Goal: Book appointment/travel/reservation

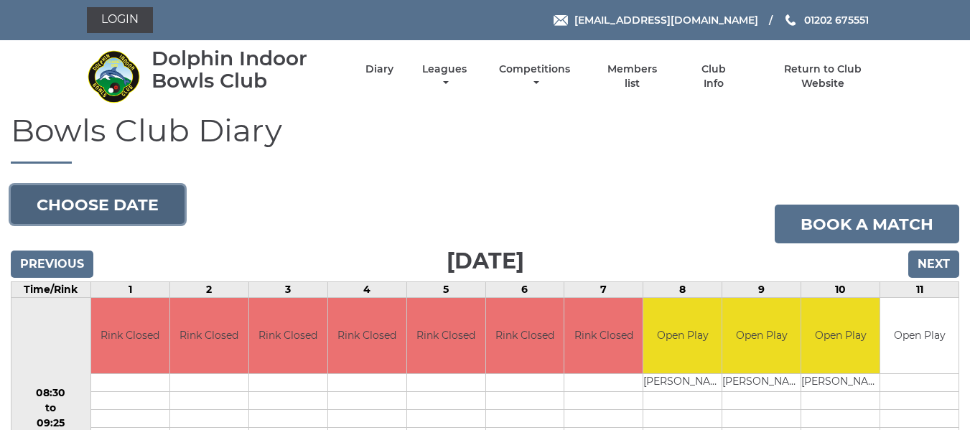
click at [98, 201] on button "Choose date" at bounding box center [98, 204] width 174 height 39
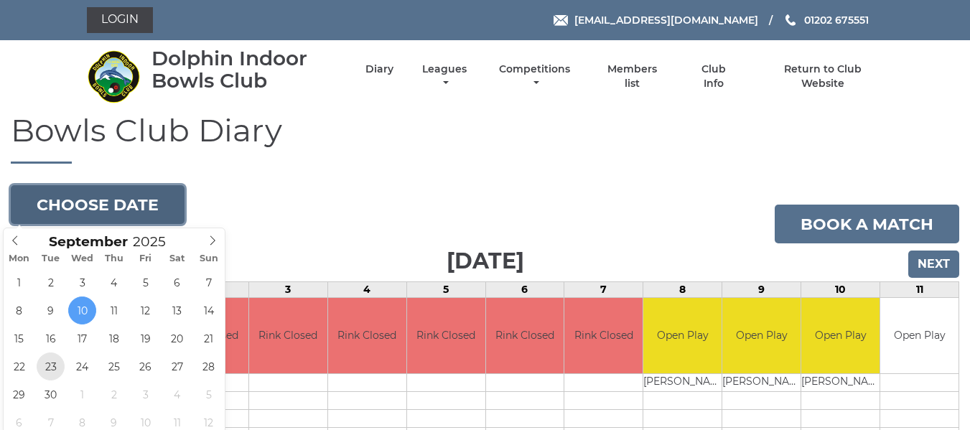
type input "2025-09-23"
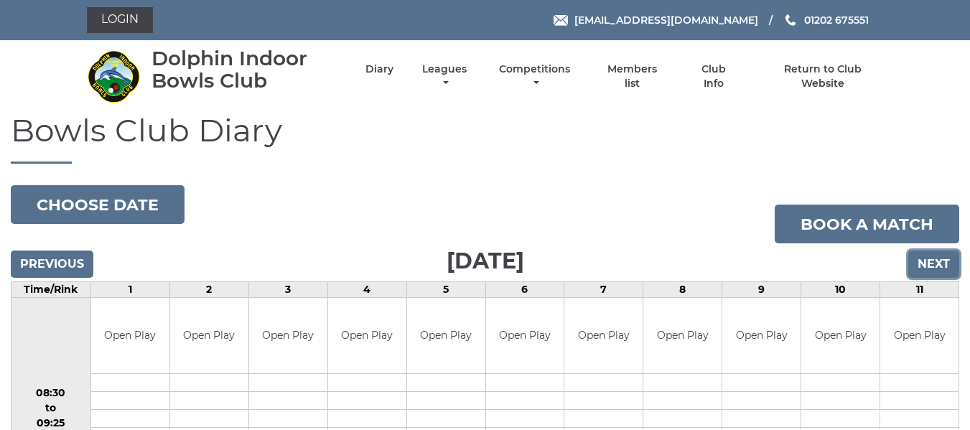
click at [931, 263] on input "Next" at bounding box center [933, 264] width 51 height 27
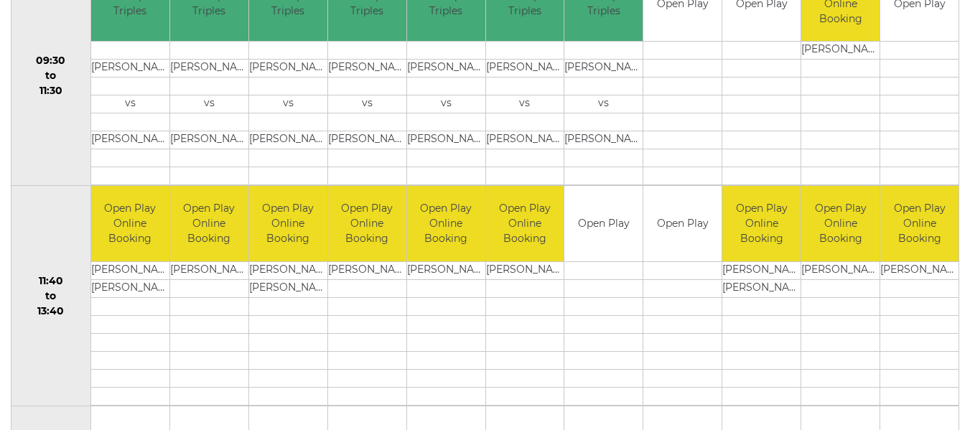
scroll to position [113, 0]
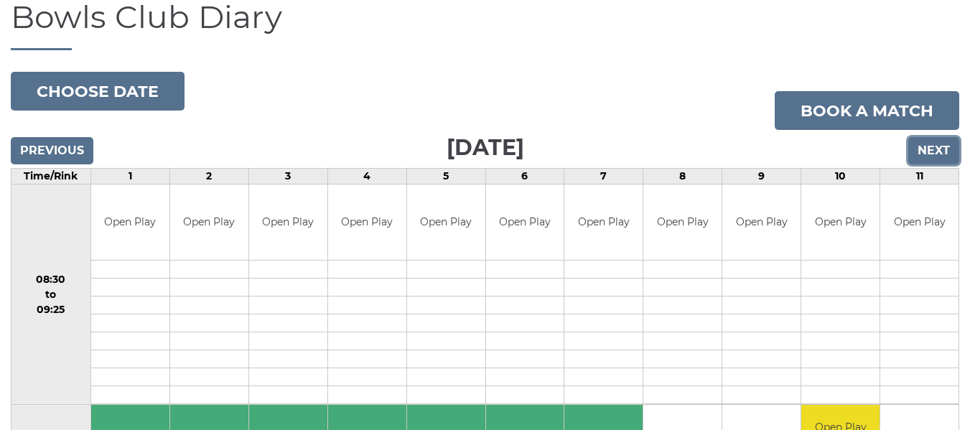
click at [950, 150] on input "Next" at bounding box center [933, 150] width 51 height 27
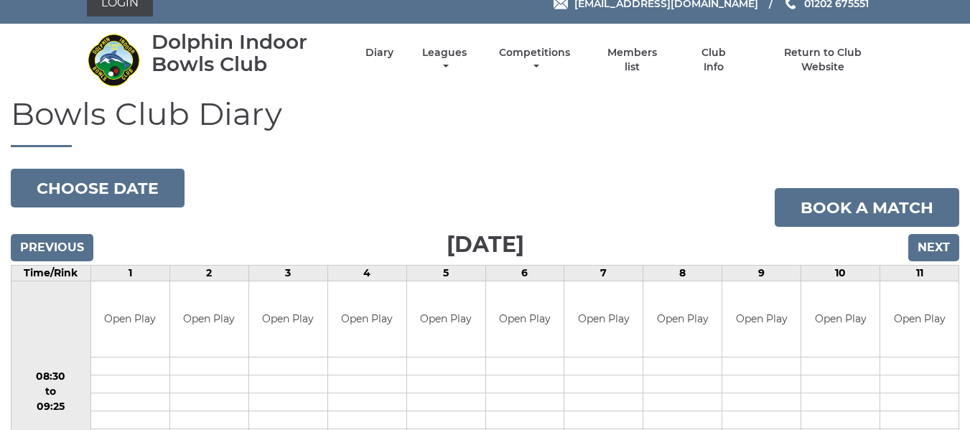
scroll to position [14, 0]
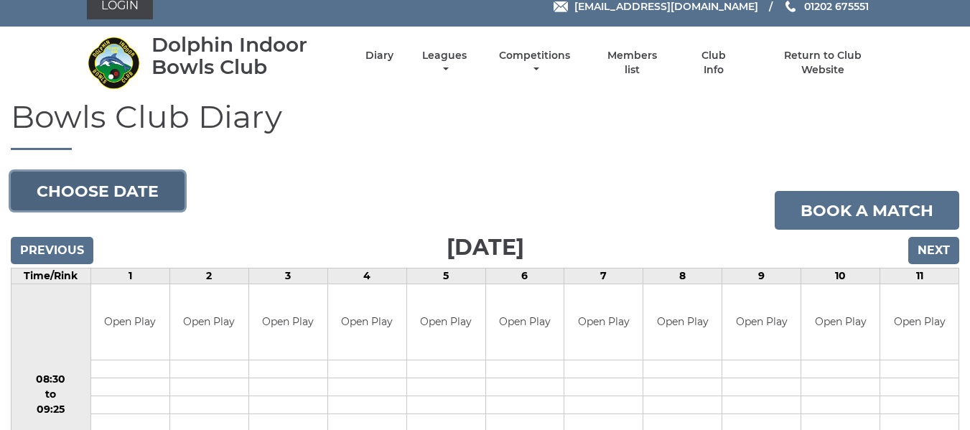
click at [122, 192] on button "Choose date" at bounding box center [98, 191] width 174 height 39
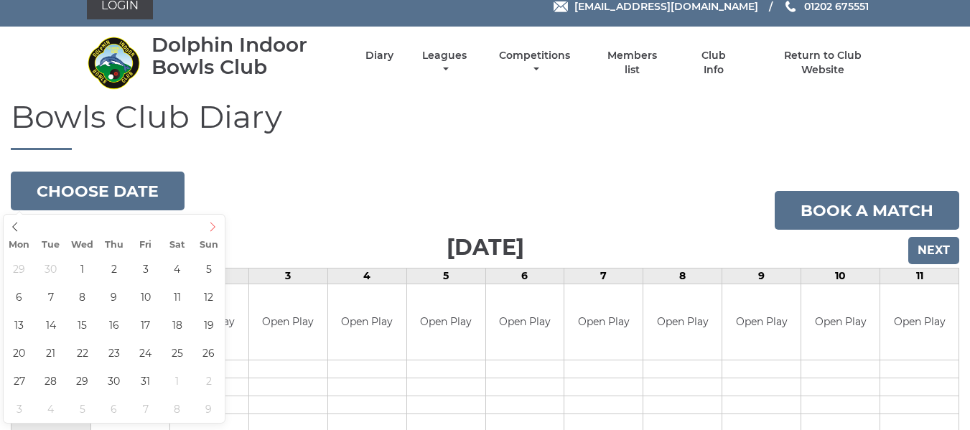
click at [213, 224] on icon at bounding box center [213, 227] width 10 height 10
type input "2025-10-01"
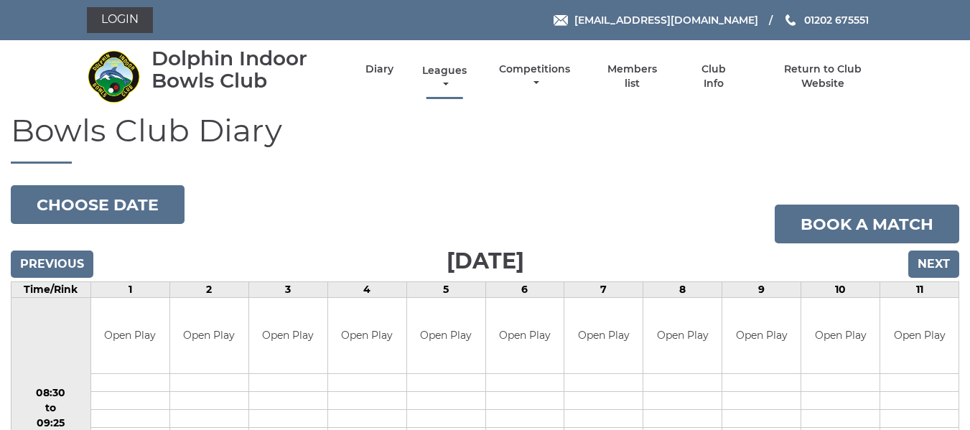
click at [447, 70] on link "Leagues" at bounding box center [445, 78] width 52 height 28
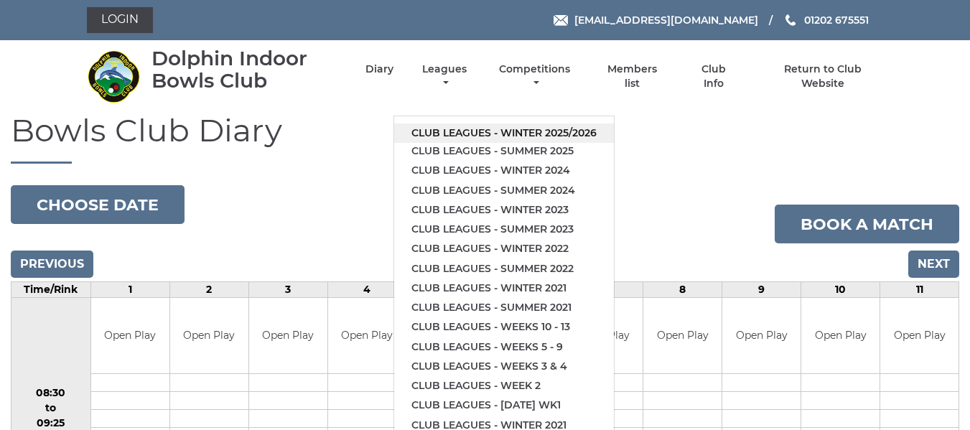
click at [455, 134] on link "Club leagues - Winter 2025/2026" at bounding box center [504, 133] width 220 height 19
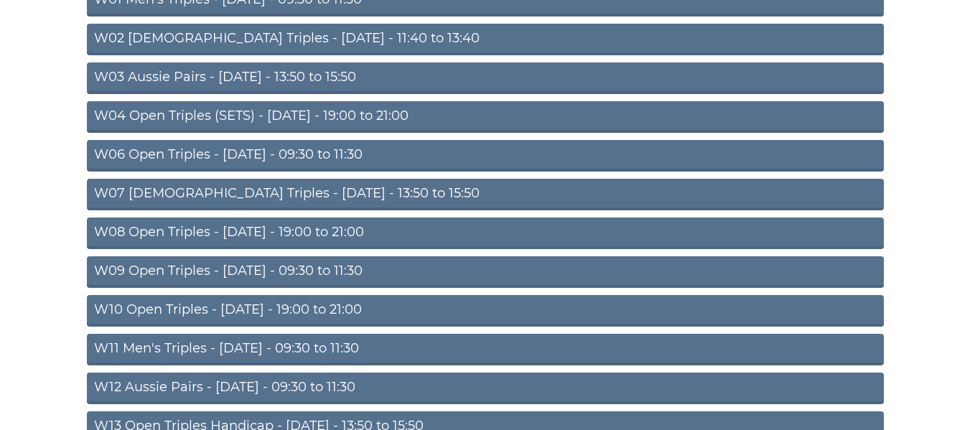
scroll to position [225, 0]
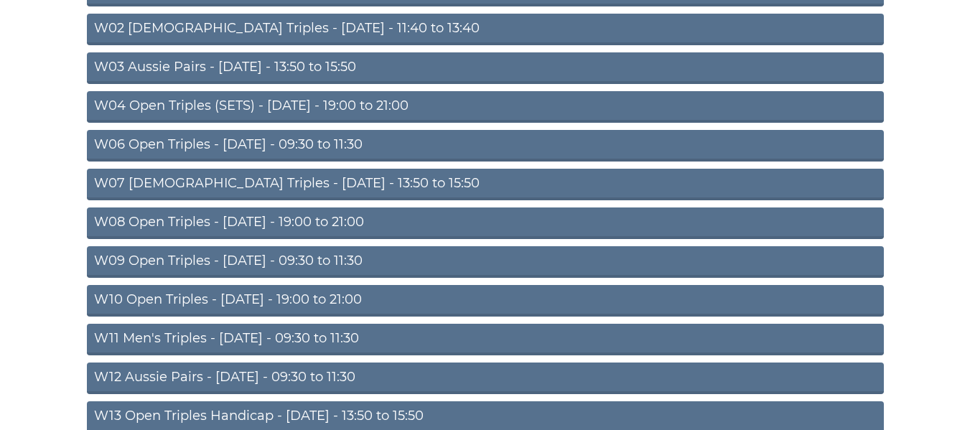
click at [712, 222] on link "W08 Open Triples - Tuesday - 19:00 to 21:00" at bounding box center [485, 224] width 797 height 32
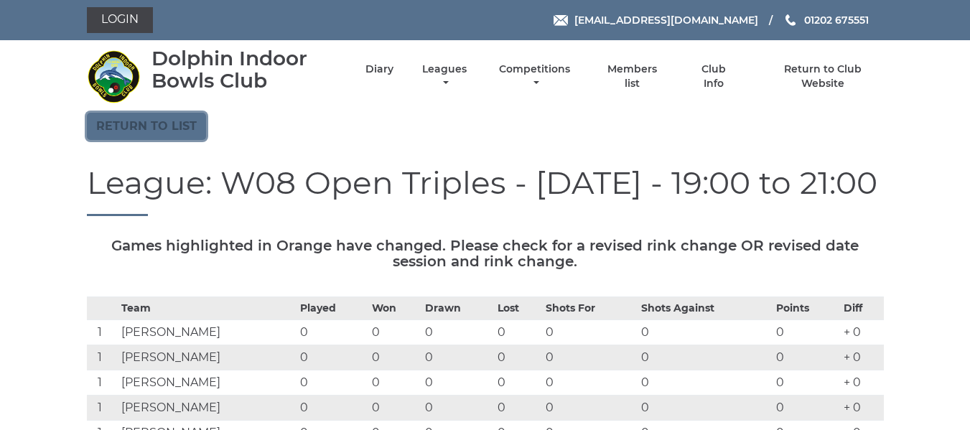
click at [179, 127] on link "Return to list" at bounding box center [146, 126] width 119 height 27
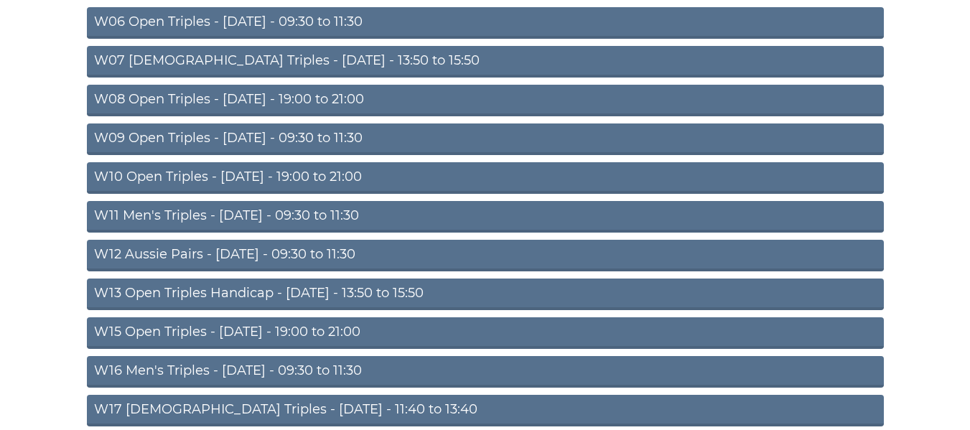
scroll to position [356, 0]
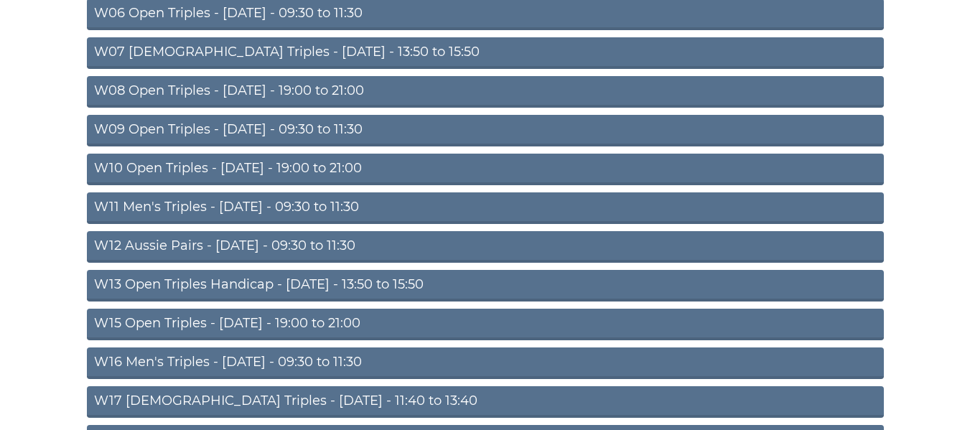
click at [365, 161] on link "W10 Open Triples - [DATE] - 19:00 to 21:00" at bounding box center [485, 170] width 797 height 32
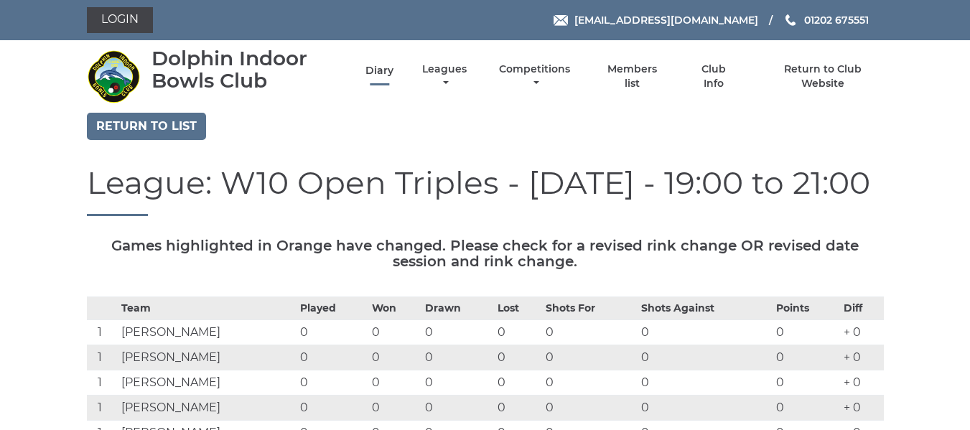
click at [377, 66] on link "Diary" at bounding box center [379, 71] width 28 height 14
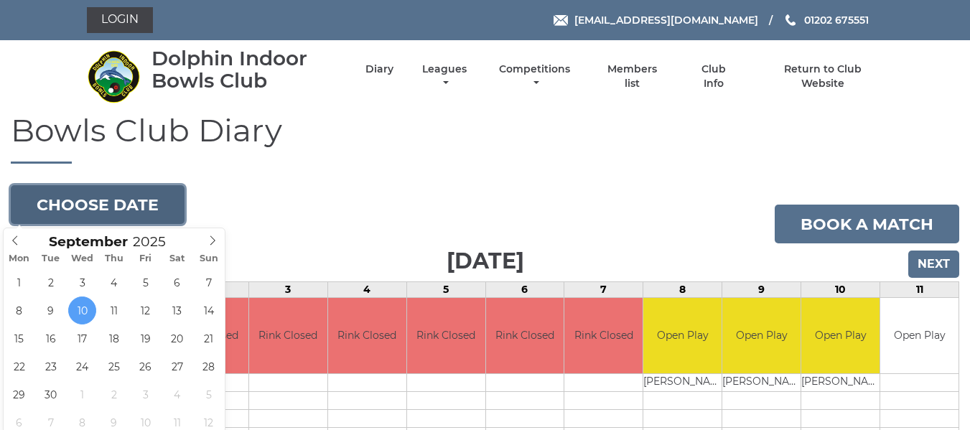
click at [151, 206] on button "Choose date" at bounding box center [98, 204] width 174 height 39
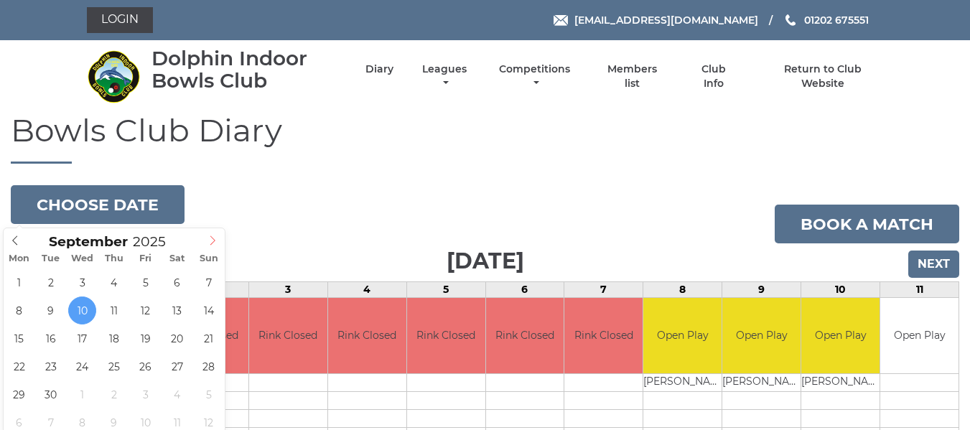
click at [214, 243] on icon at bounding box center [213, 241] width 10 height 10
type input "2025-10-04"
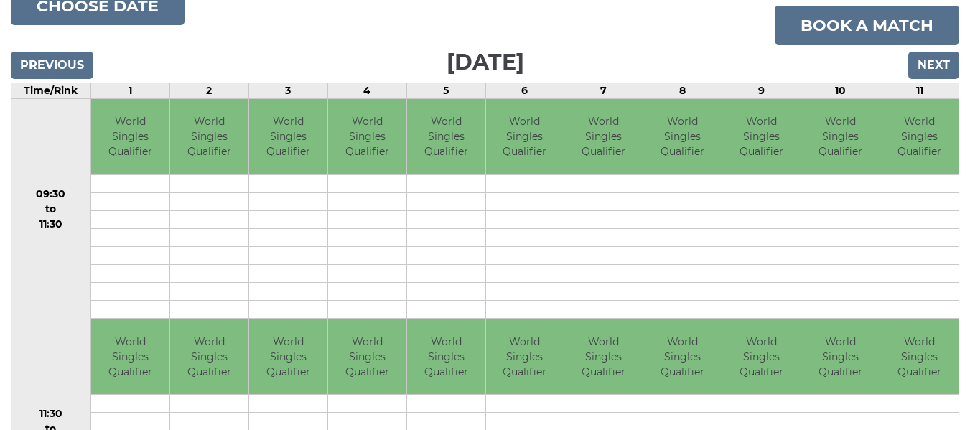
scroll to position [209, 0]
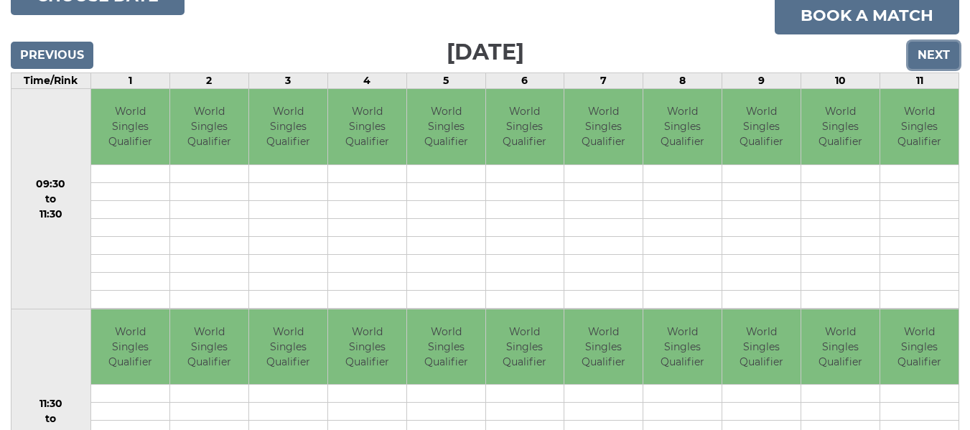
click at [938, 47] on input "Next" at bounding box center [933, 55] width 51 height 27
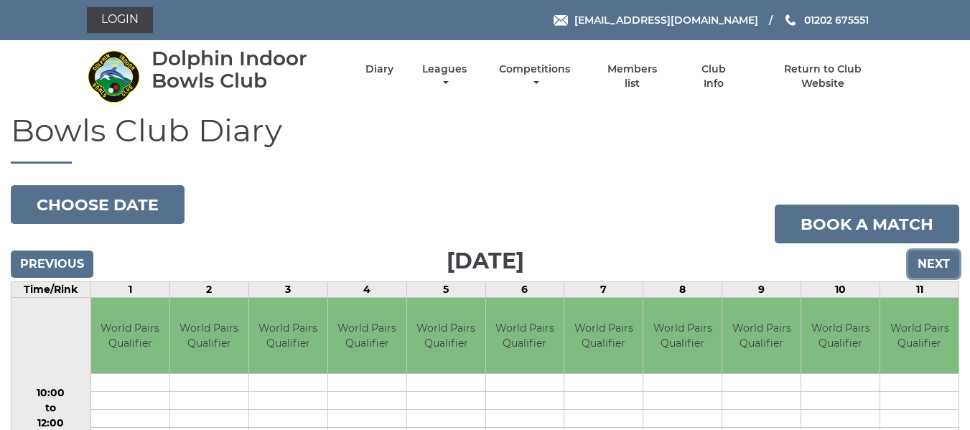
click at [934, 258] on input "Next" at bounding box center [933, 264] width 51 height 27
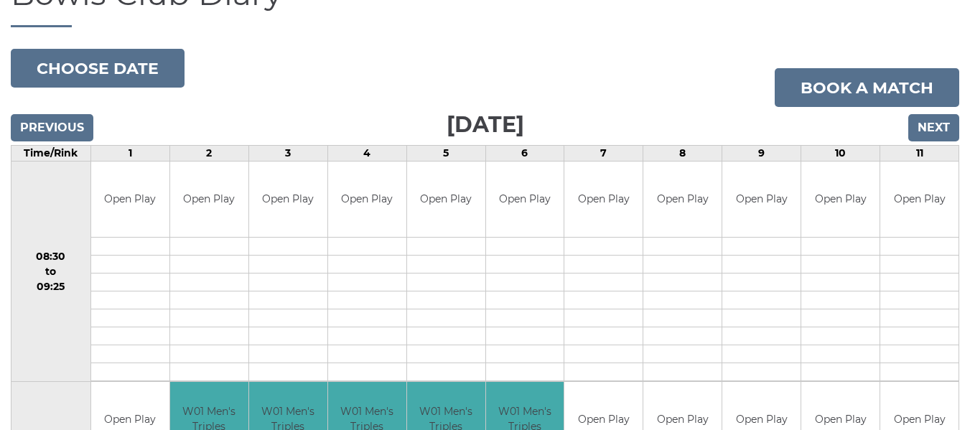
scroll to position [236, 0]
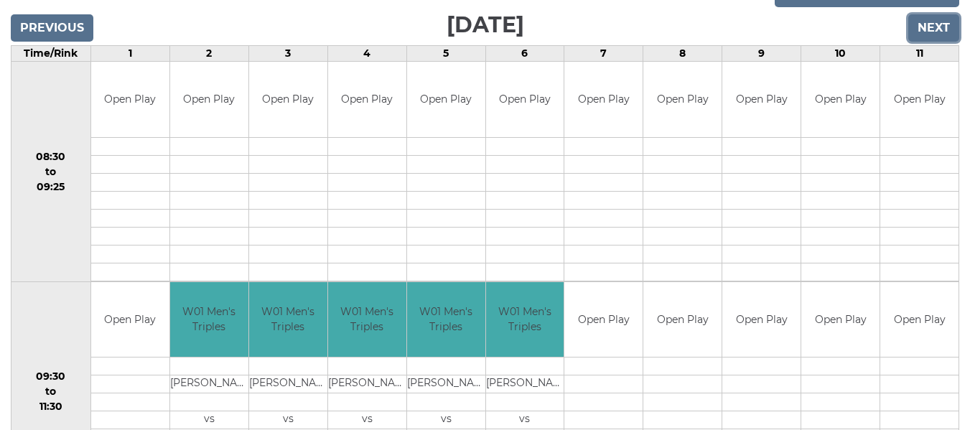
click at [936, 22] on input "Next" at bounding box center [933, 27] width 51 height 27
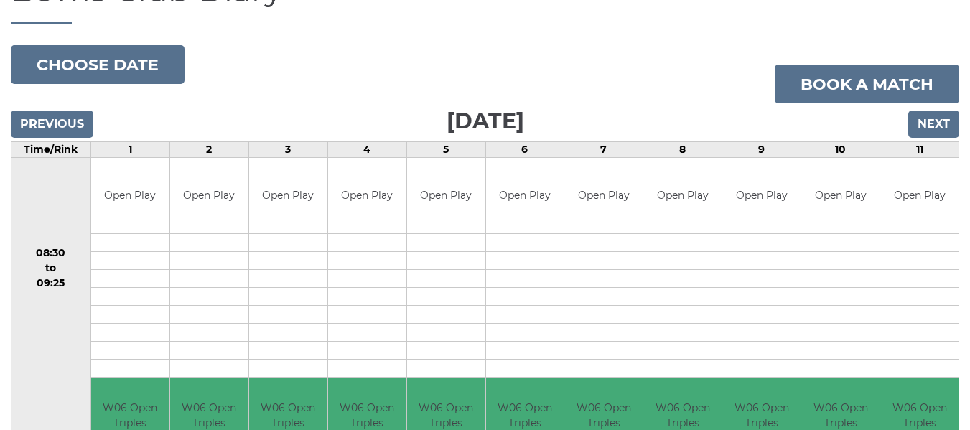
scroll to position [163, 0]
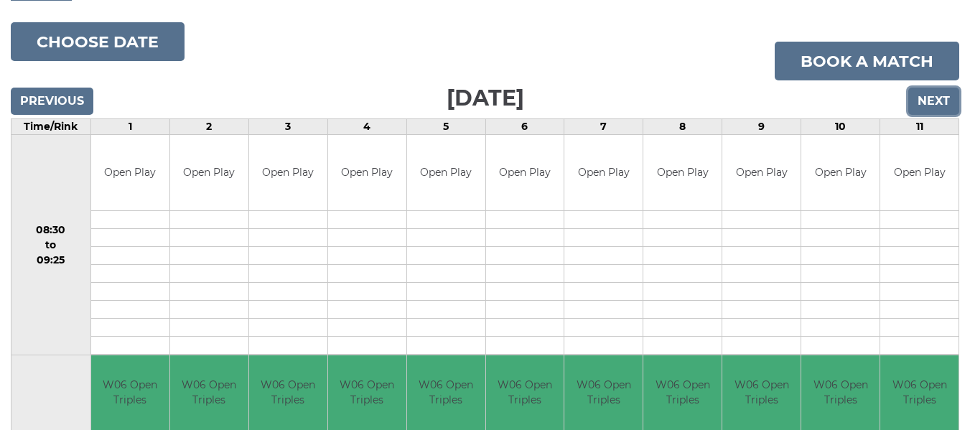
click at [931, 96] on input "Next" at bounding box center [933, 101] width 51 height 27
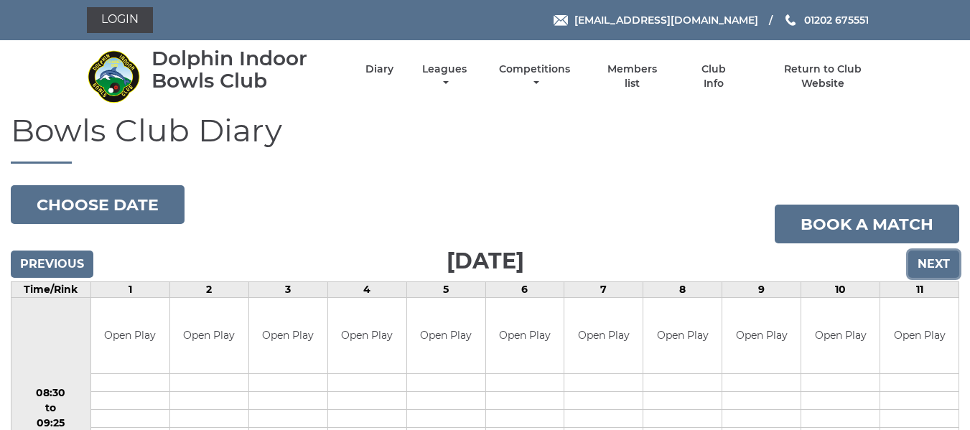
click at [933, 263] on input "Next" at bounding box center [933, 264] width 51 height 27
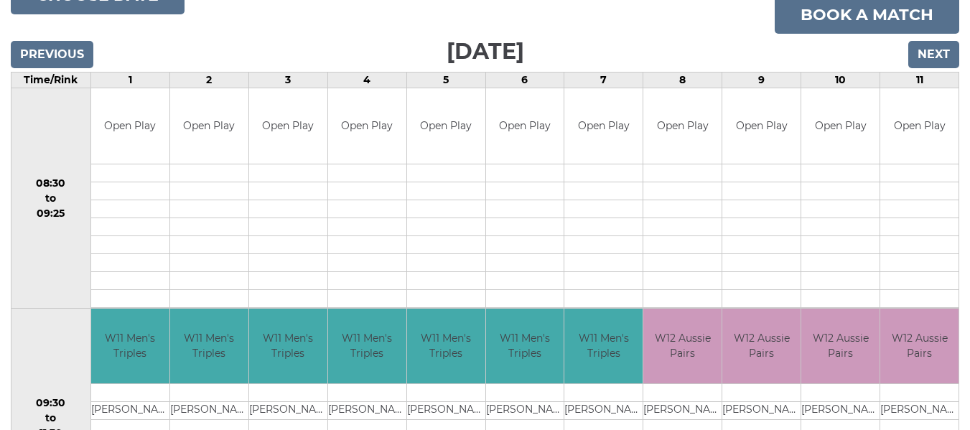
scroll to position [200, 0]
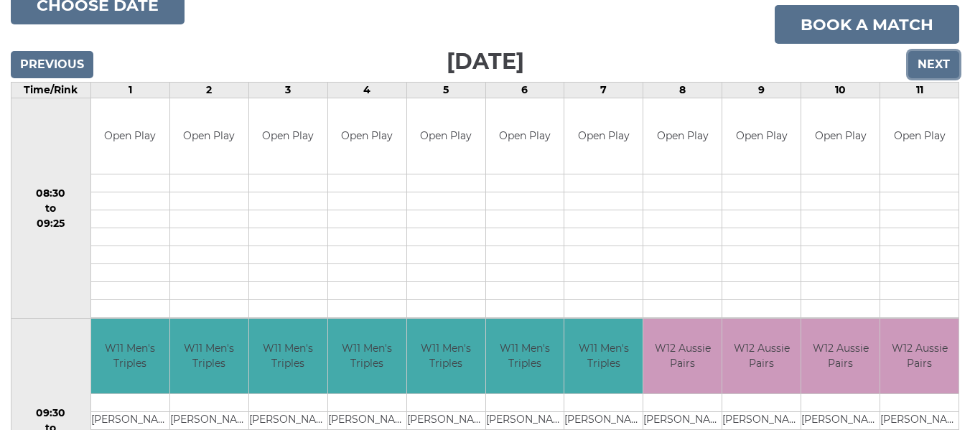
click at [940, 59] on input "Next" at bounding box center [933, 64] width 51 height 27
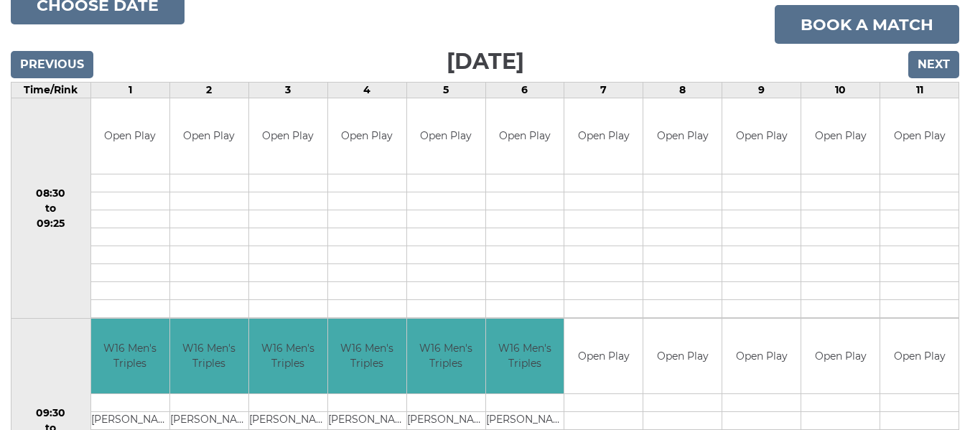
scroll to position [236, 0]
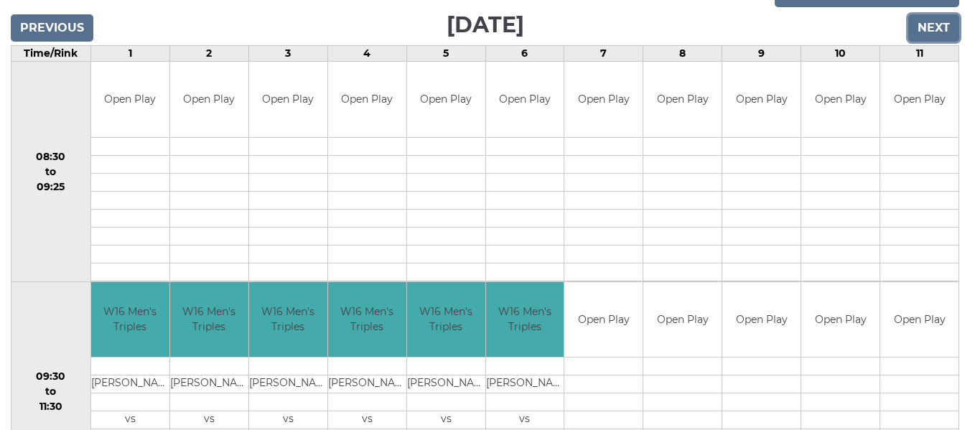
click at [938, 21] on input "Next" at bounding box center [933, 27] width 51 height 27
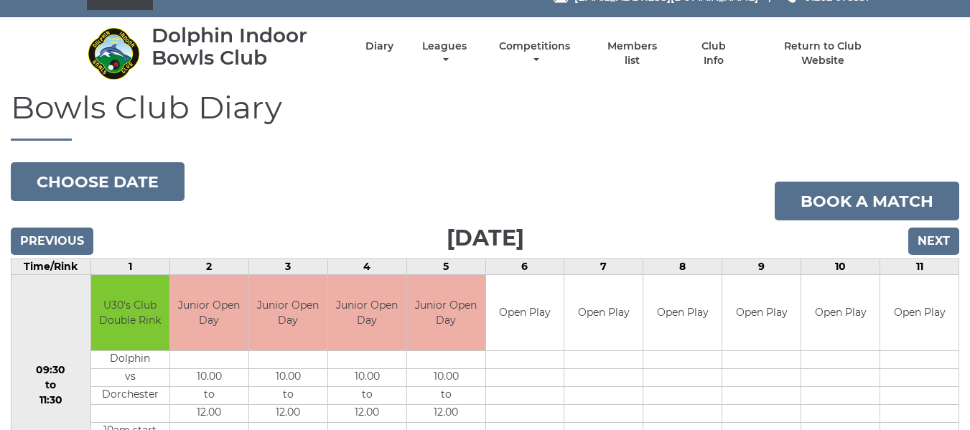
scroll to position [107, 0]
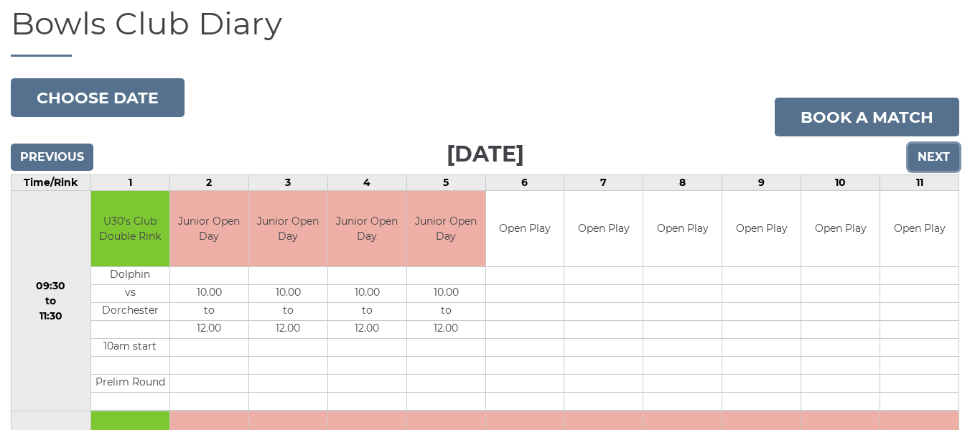
click at [936, 159] on input "Next" at bounding box center [933, 157] width 51 height 27
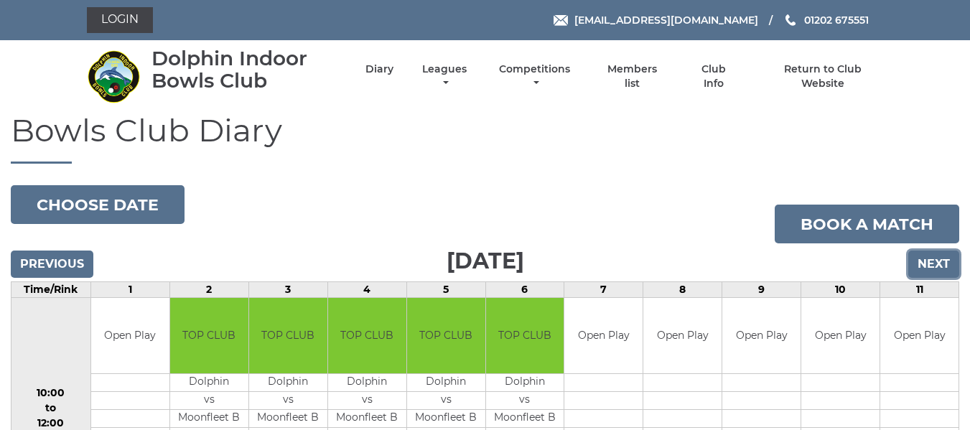
click at [944, 258] on input "Next" at bounding box center [933, 264] width 51 height 27
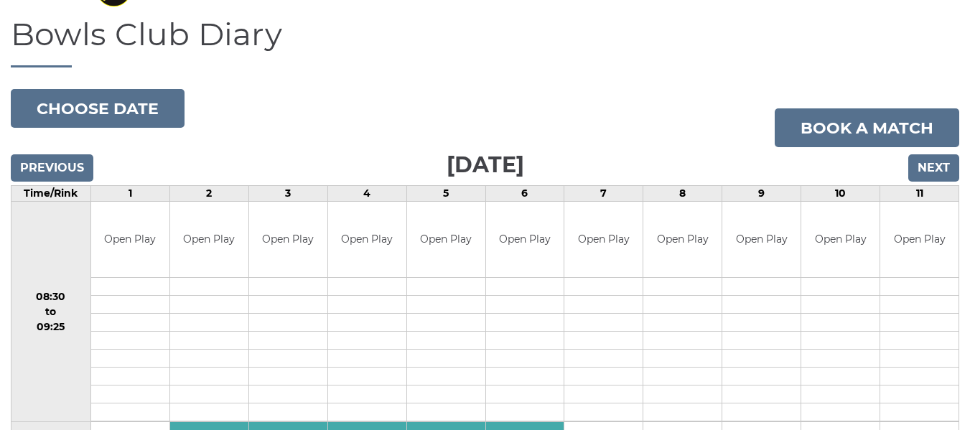
scroll to position [93, 0]
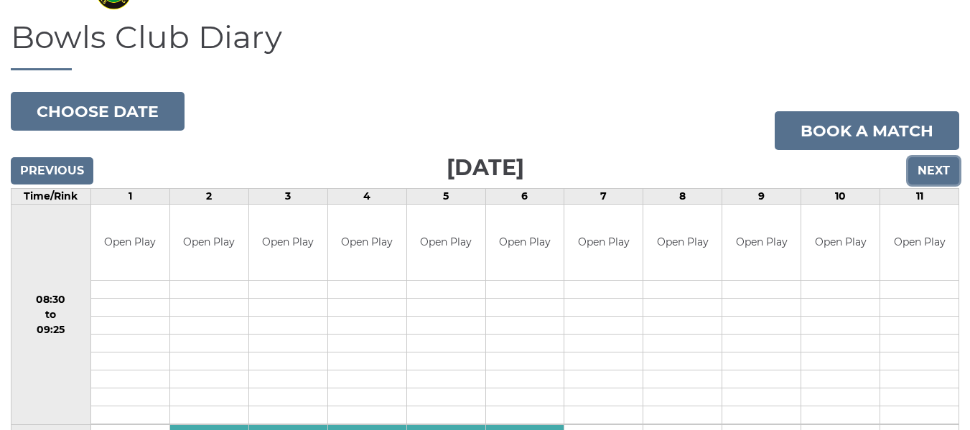
click at [936, 165] on input "Next" at bounding box center [933, 170] width 51 height 27
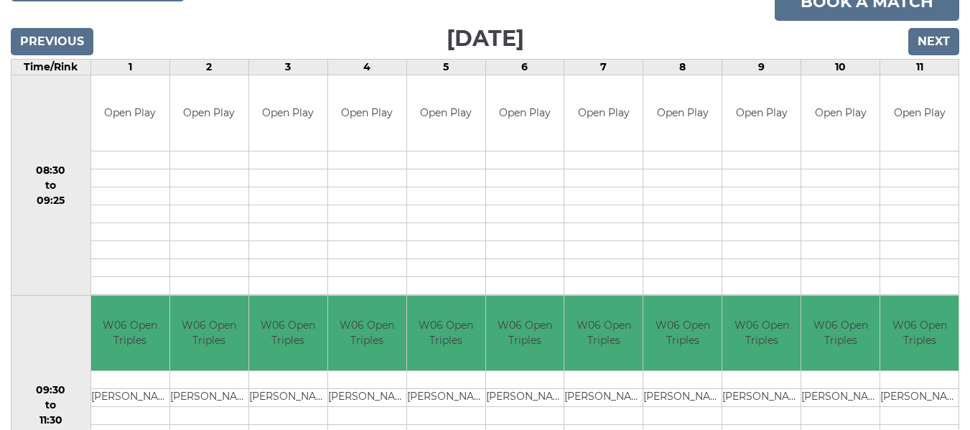
scroll to position [210, 0]
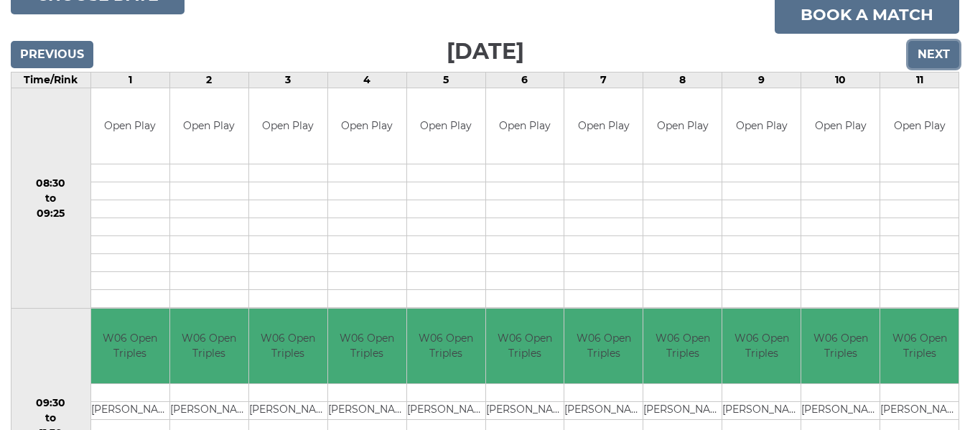
click at [933, 46] on input "Next" at bounding box center [933, 54] width 51 height 27
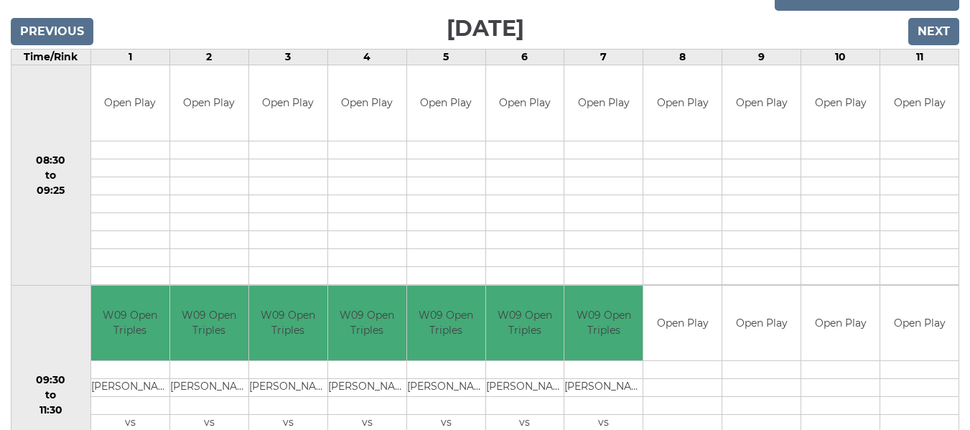
scroll to position [220, 0]
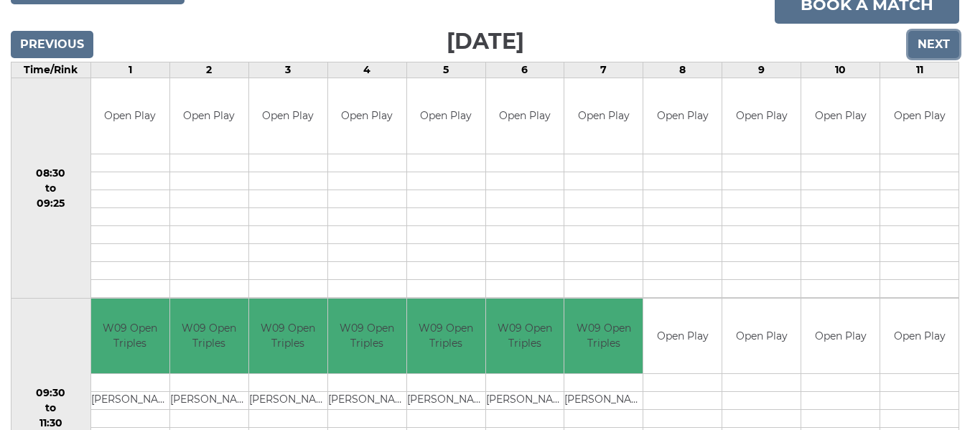
click at [943, 42] on input "Next" at bounding box center [933, 44] width 51 height 27
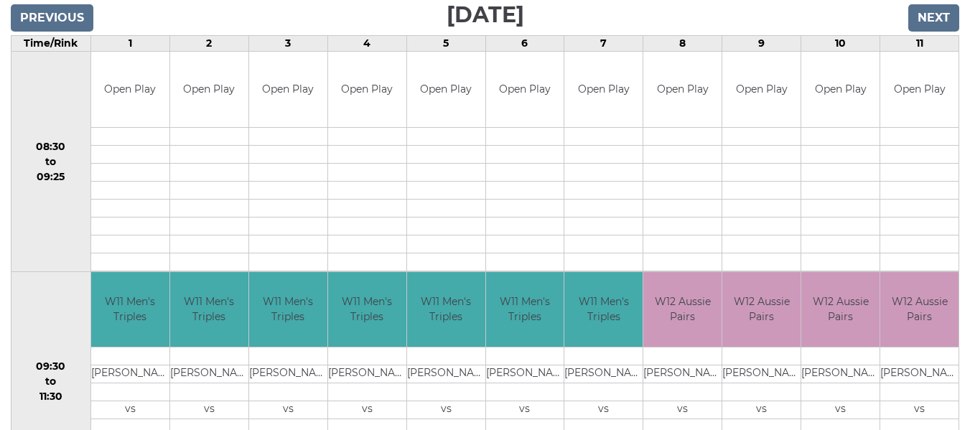
scroll to position [213, 0]
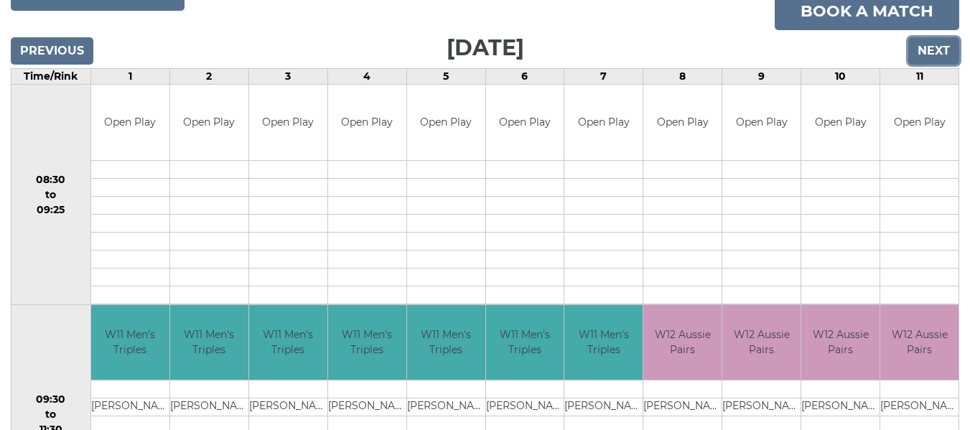
click at [935, 48] on input "Next" at bounding box center [933, 50] width 51 height 27
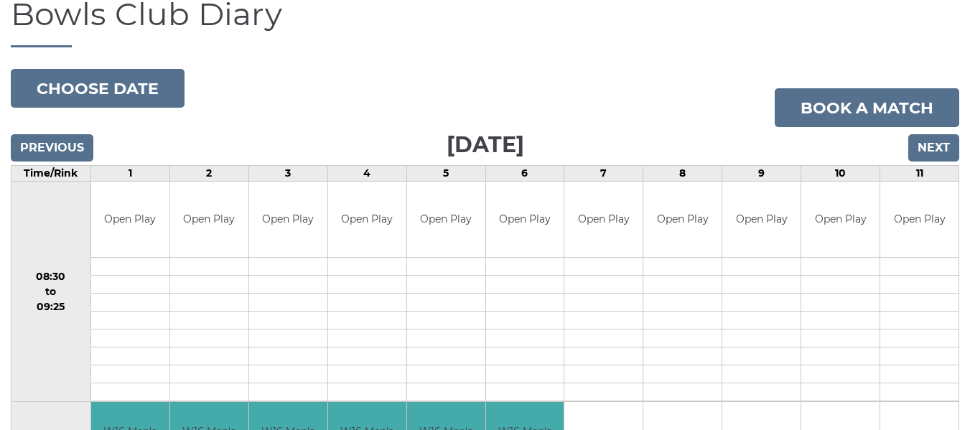
scroll to position [143, 0]
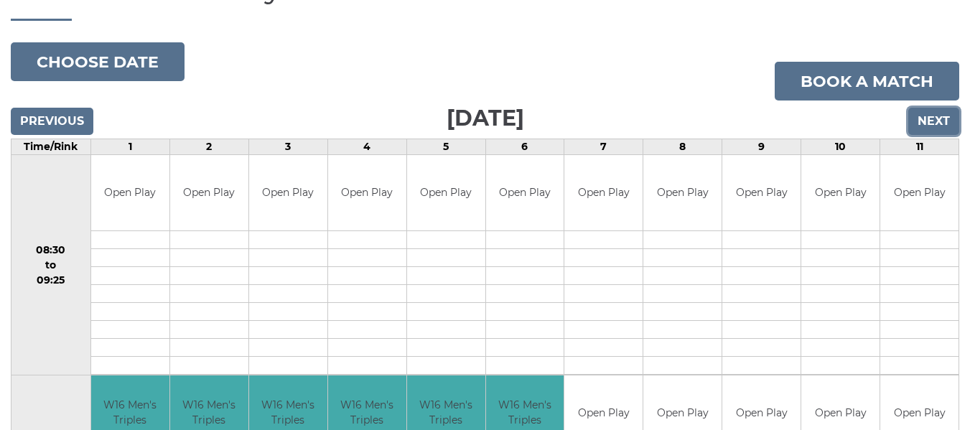
click at [932, 121] on input "Next" at bounding box center [933, 121] width 51 height 27
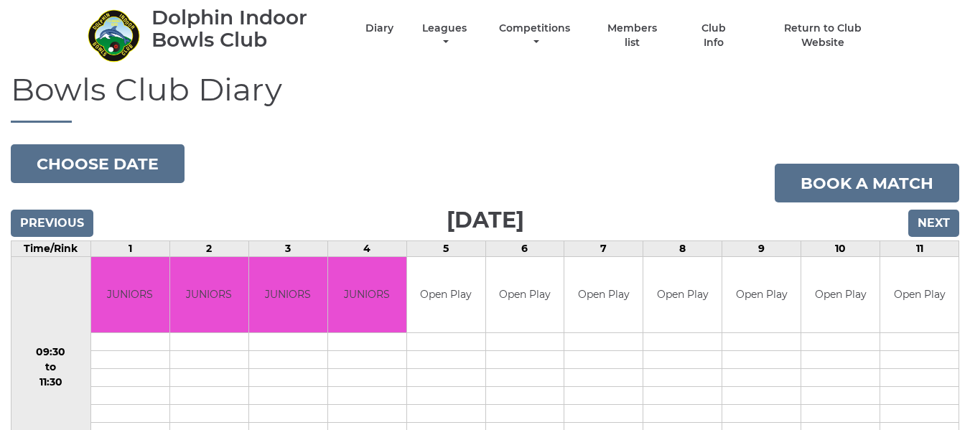
scroll to position [110, 0]
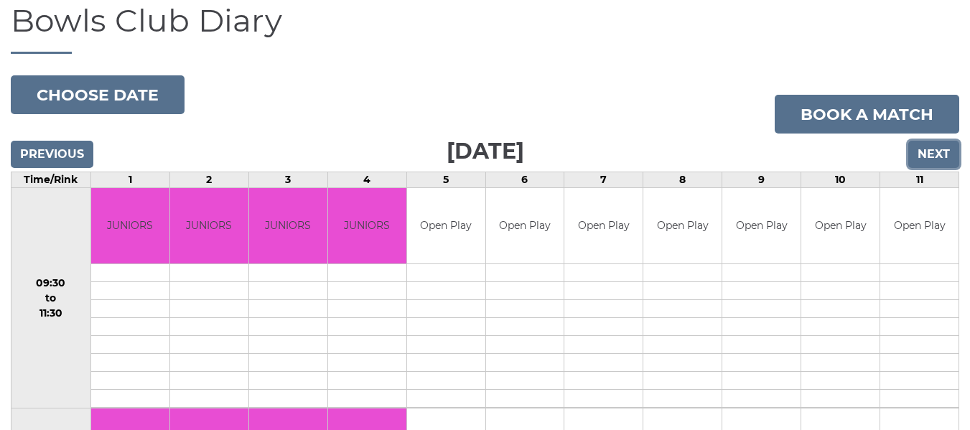
click at [934, 155] on input "Next" at bounding box center [933, 154] width 51 height 27
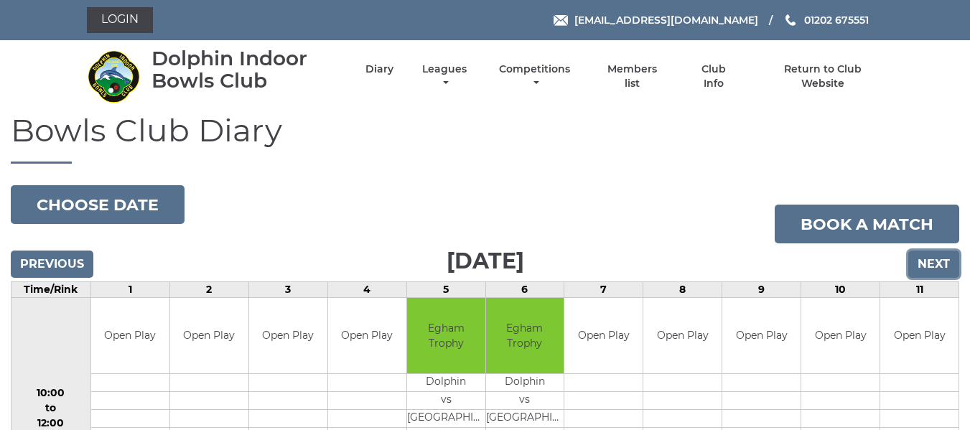
click at [936, 263] on input "Next" at bounding box center [933, 264] width 51 height 27
